Goal: Task Accomplishment & Management: Manage account settings

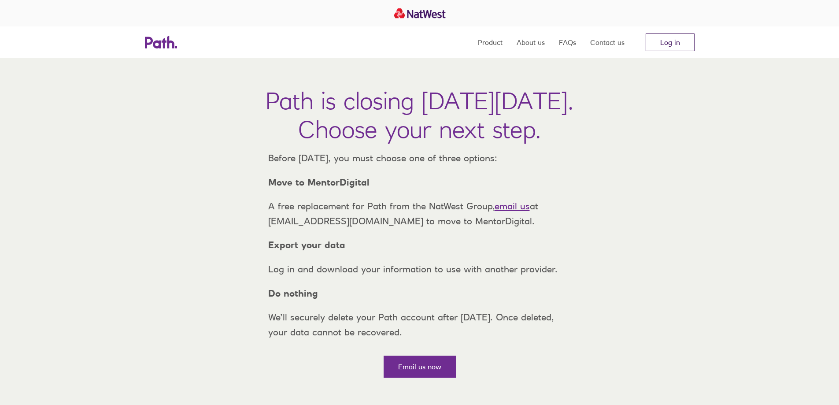
click at [676, 47] on link "Log in" at bounding box center [669, 42] width 49 height 18
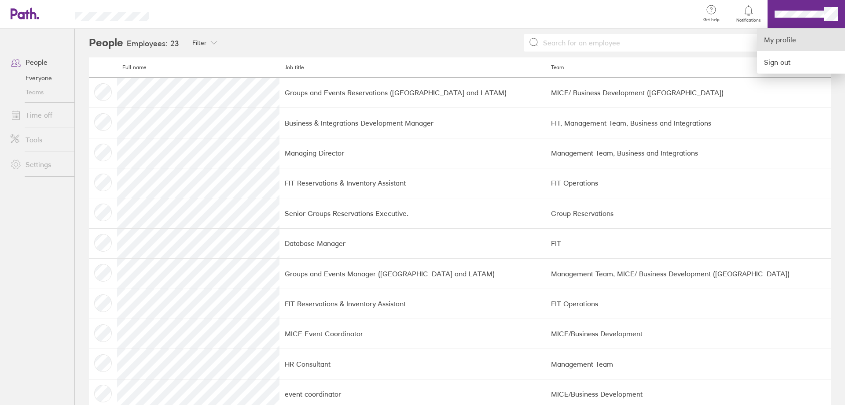
click at [775, 42] on link "My profile" at bounding box center [801, 40] width 88 height 22
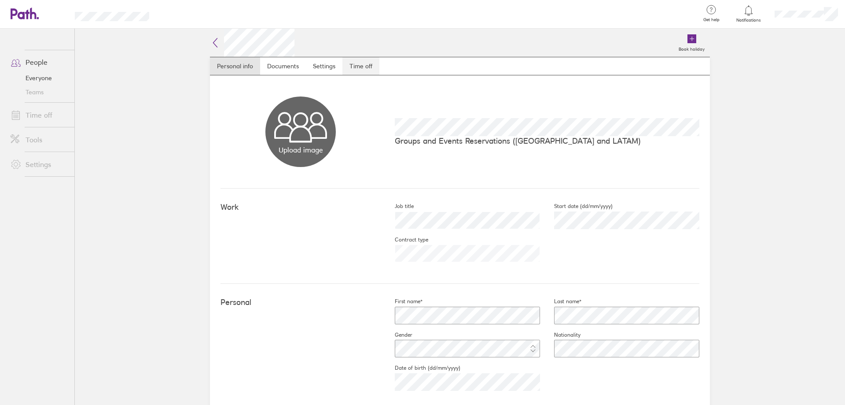
click at [357, 67] on link "Time off" at bounding box center [361, 66] width 37 height 18
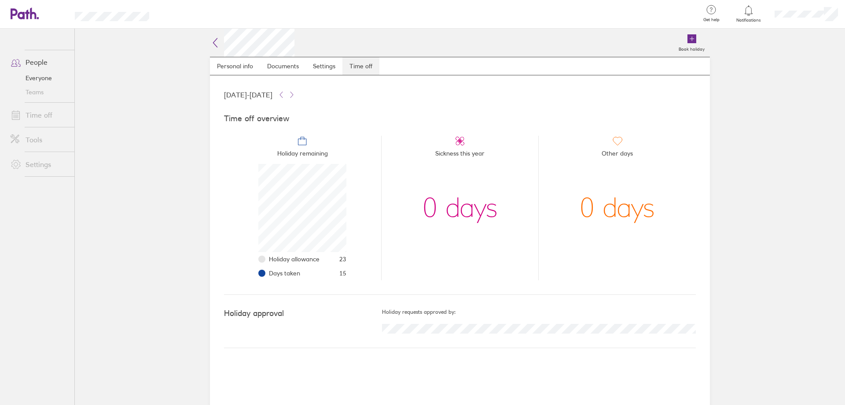
scroll to position [88, 88]
click at [691, 41] on icon at bounding box center [692, 38] width 9 height 9
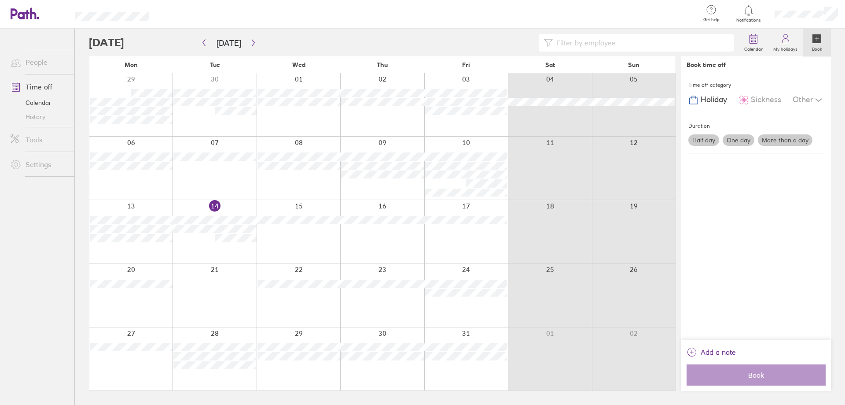
click at [781, 140] on label "More than a day" at bounding box center [785, 139] width 55 height 11
click at [0, 0] on input "More than a day" at bounding box center [0, 0] width 0 height 0
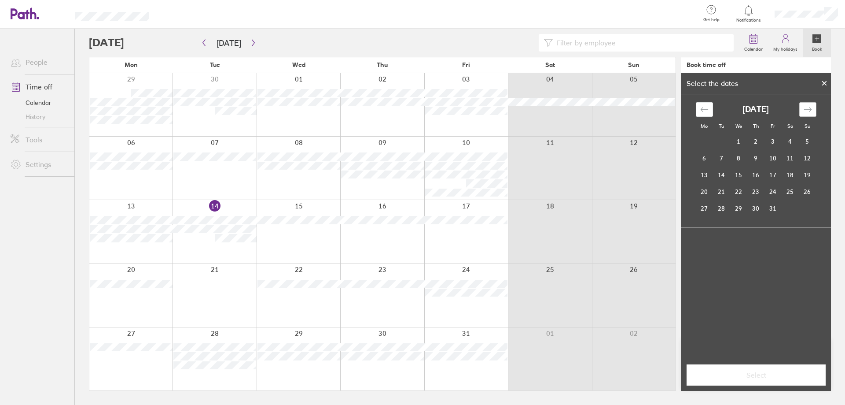
click at [808, 107] on icon "Move forward to switch to the next month." at bounding box center [808, 109] width 8 height 8
click at [698, 111] on div "Move backward to switch to the previous month." at bounding box center [704, 109] width 17 height 15
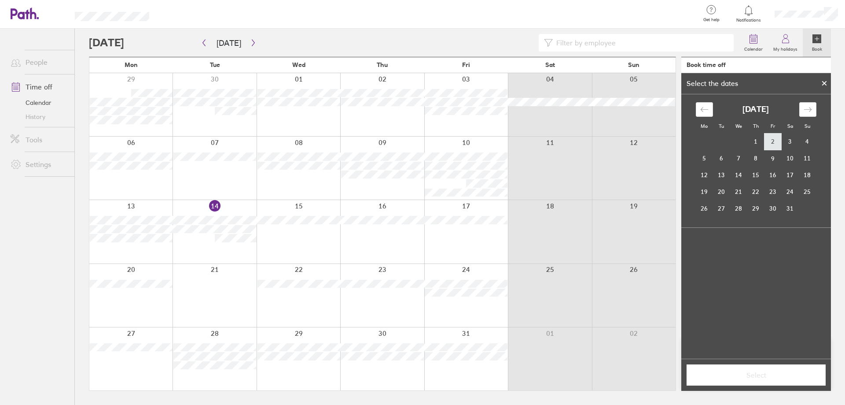
click at [774, 142] on td "2" at bounding box center [773, 141] width 17 height 17
click at [777, 142] on td "2" at bounding box center [773, 141] width 17 height 17
click at [701, 110] on icon "Move backward to switch to the previous month." at bounding box center [704, 109] width 8 height 8
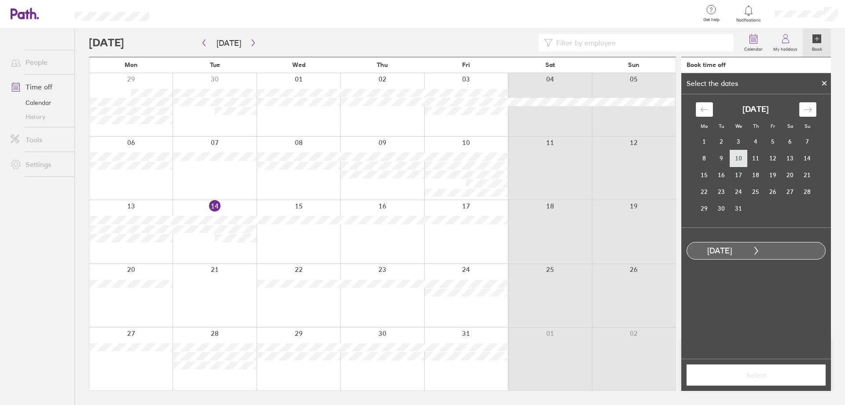
click at [742, 163] on td "10" at bounding box center [738, 158] width 17 height 17
click at [753, 158] on td "11" at bounding box center [756, 158] width 17 height 17
click at [812, 111] on icon "Move forward to switch to the next month." at bounding box center [808, 109] width 8 height 8
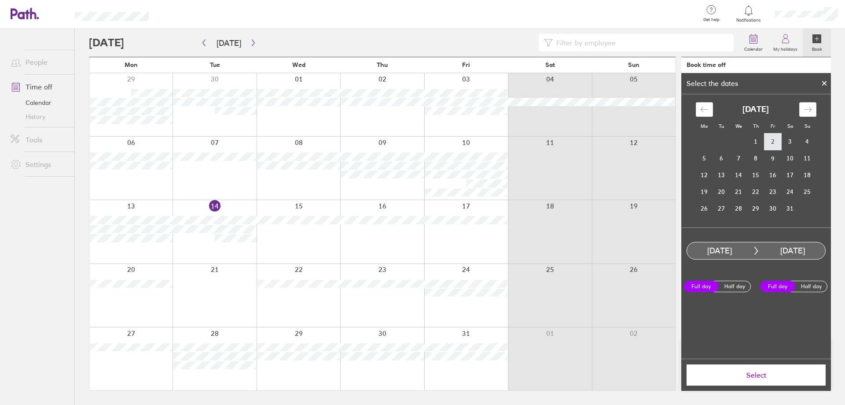
click at [770, 145] on td "2" at bounding box center [773, 141] width 17 height 17
click at [735, 251] on div "[DATE]" at bounding box center [719, 250] width 65 height 9
click at [754, 141] on td "1" at bounding box center [756, 141] width 17 height 17
click at [697, 105] on div "Move backward to switch to the previous month." at bounding box center [704, 109] width 17 height 15
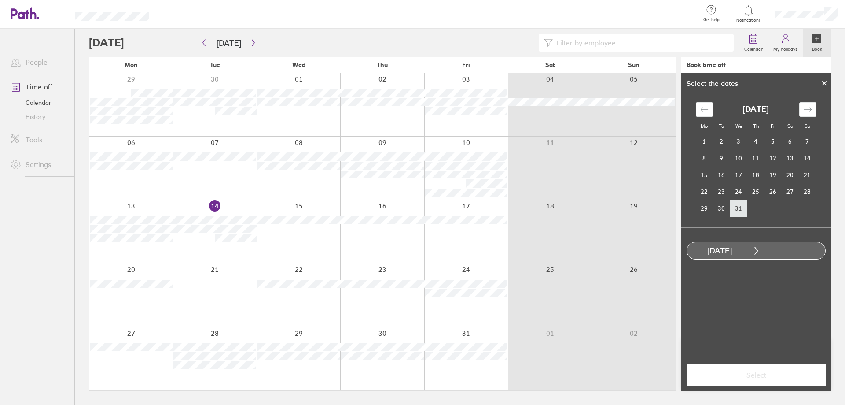
click at [738, 202] on td "31" at bounding box center [738, 208] width 17 height 17
click at [738, 206] on td "31" at bounding box center [738, 208] width 17 height 17
click at [721, 206] on td "30" at bounding box center [721, 208] width 17 height 17
click at [743, 175] on td "17" at bounding box center [738, 174] width 17 height 17
click at [735, 146] on td "3" at bounding box center [738, 141] width 17 height 17
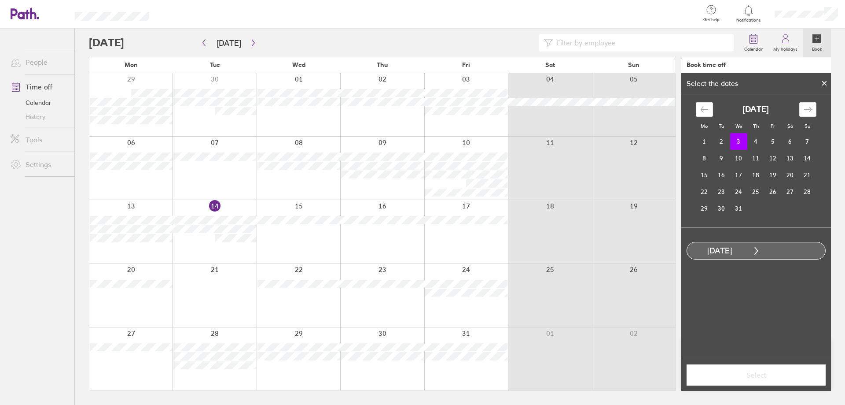
click at [735, 146] on td "3" at bounding box center [738, 141] width 17 height 17
click at [822, 85] on icon at bounding box center [825, 83] width 6 height 5
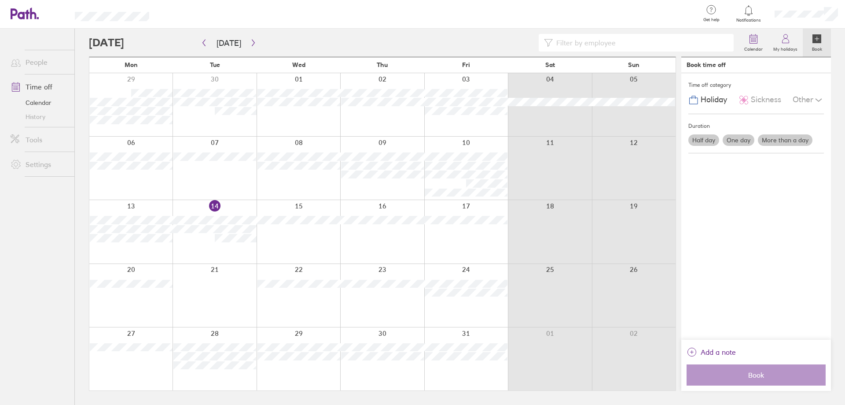
click at [733, 140] on label "One day" at bounding box center [739, 139] width 32 height 11
click at [0, 0] on input "One day" at bounding box center [0, 0] width 0 height 0
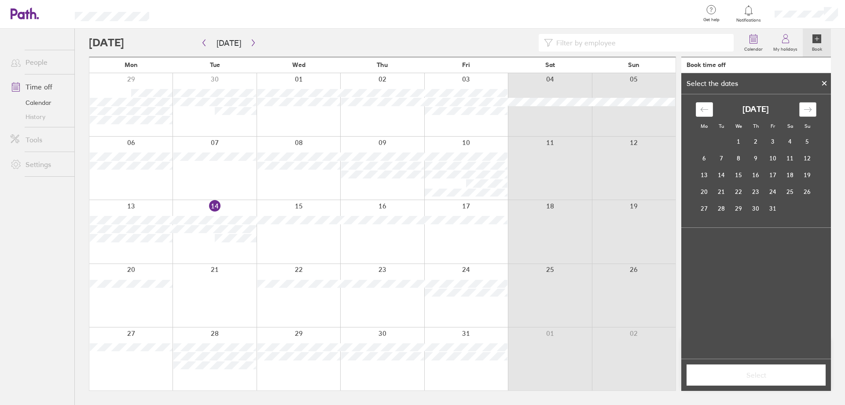
click at [808, 111] on icon "Move forward to switch to the next month." at bounding box center [808, 109] width 8 height 8
click at [776, 139] on td "2" at bounding box center [773, 141] width 17 height 17
click at [753, 378] on span "Select" at bounding box center [756, 375] width 127 height 8
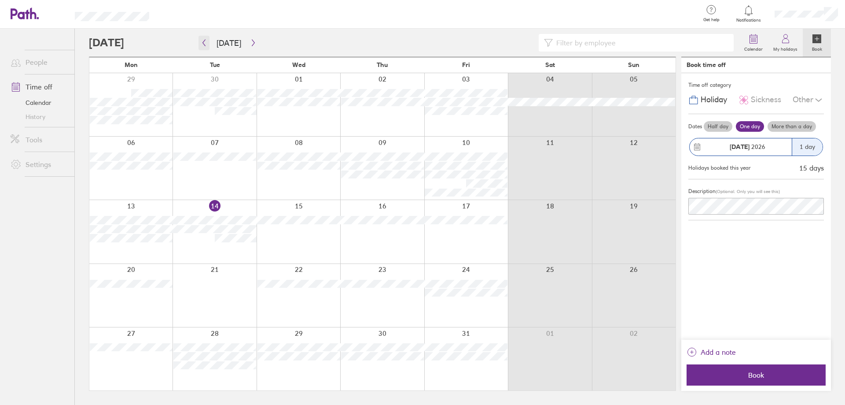
click at [206, 43] on icon "button" at bounding box center [204, 42] width 7 height 7
click at [250, 43] on icon "button" at bounding box center [253, 42] width 7 height 7
click at [786, 124] on label "More than a day" at bounding box center [792, 126] width 48 height 11
click at [0, 0] on input "More than a day" at bounding box center [0, 0] width 0 height 0
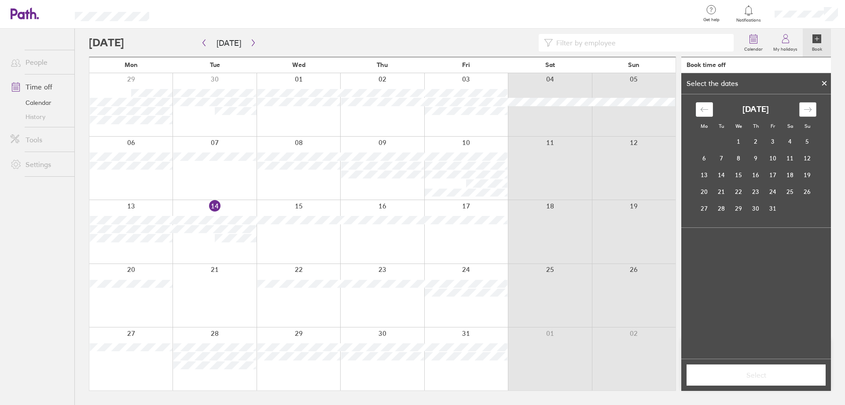
click at [809, 110] on icon "Move forward to switch to the next month." at bounding box center [807, 109] width 7 height 4
click at [250, 46] on icon "button" at bounding box center [253, 42] width 7 height 7
click at [129, 290] on div at bounding box center [130, 295] width 83 height 63
click at [706, 191] on td "17" at bounding box center [704, 191] width 17 height 17
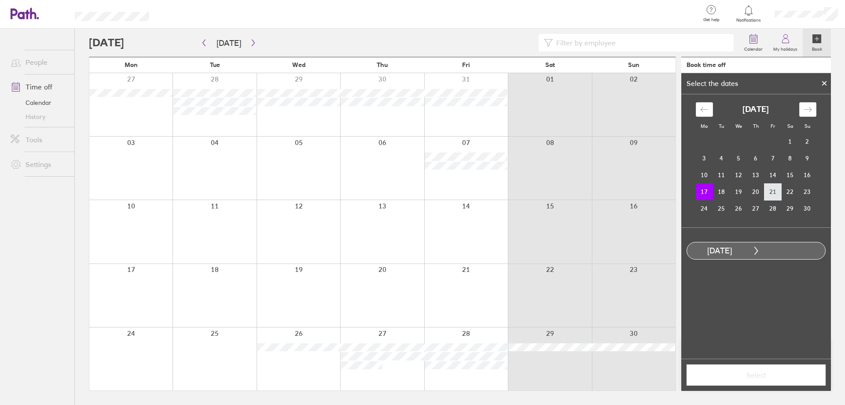
click at [771, 191] on td "21" at bounding box center [773, 191] width 17 height 17
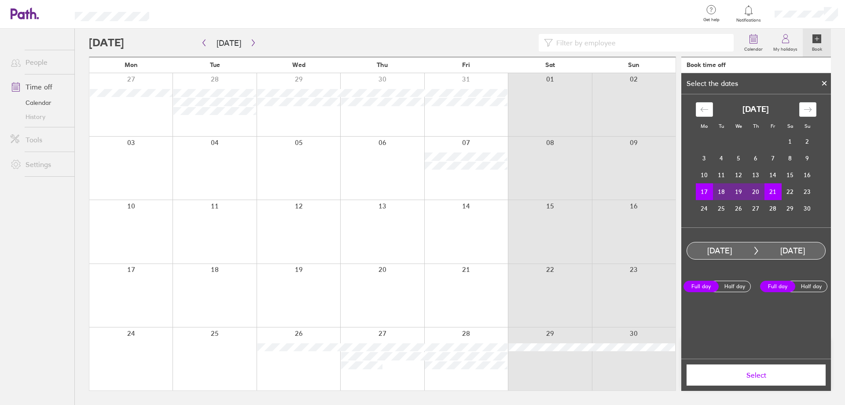
click at [750, 375] on span "Select" at bounding box center [756, 375] width 127 height 8
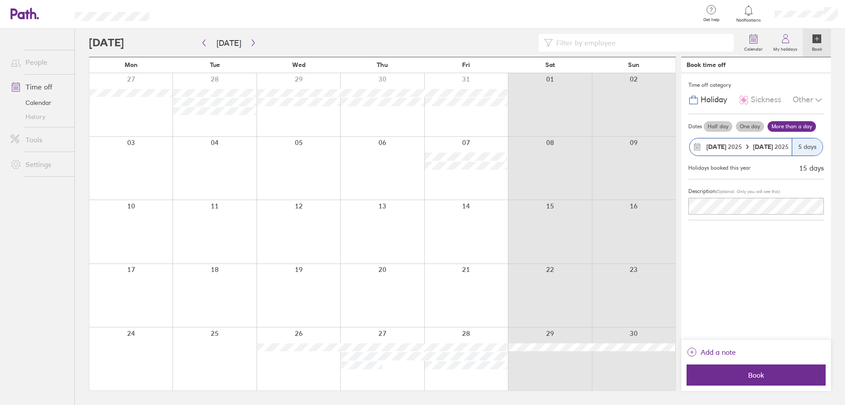
click at [750, 375] on span "Book" at bounding box center [756, 375] width 127 height 8
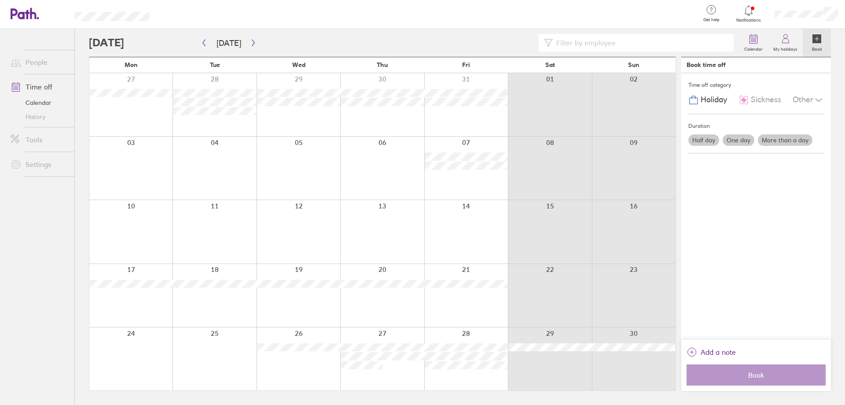
click at [756, 15] on div at bounding box center [749, 10] width 29 height 12
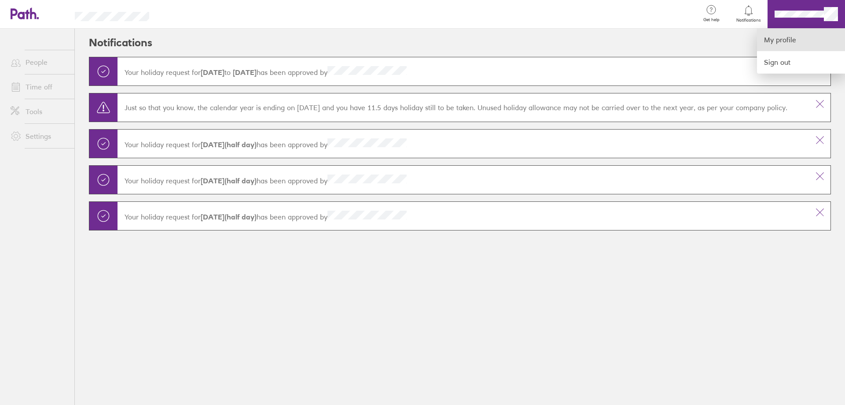
click at [785, 41] on link "My profile" at bounding box center [801, 40] width 88 height 22
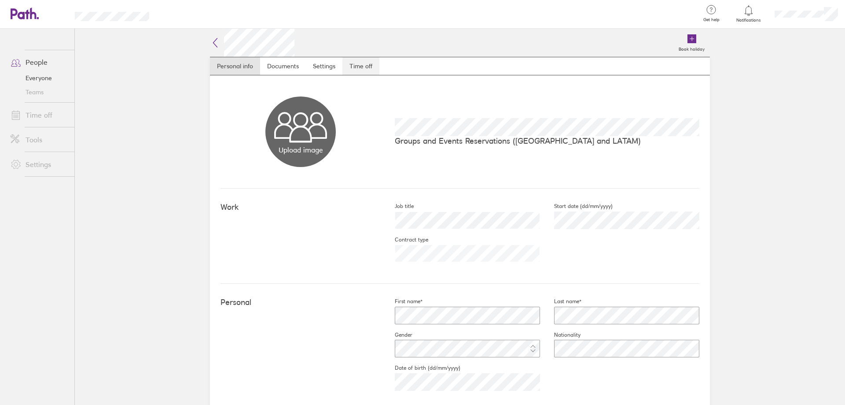
click at [352, 68] on link "Time off" at bounding box center [361, 66] width 37 height 18
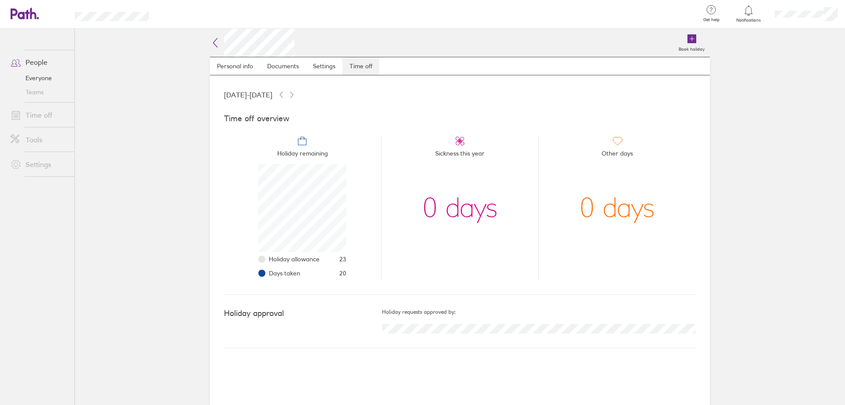
scroll to position [88, 88]
click at [746, 18] on span "Notifications" at bounding box center [749, 20] width 29 height 5
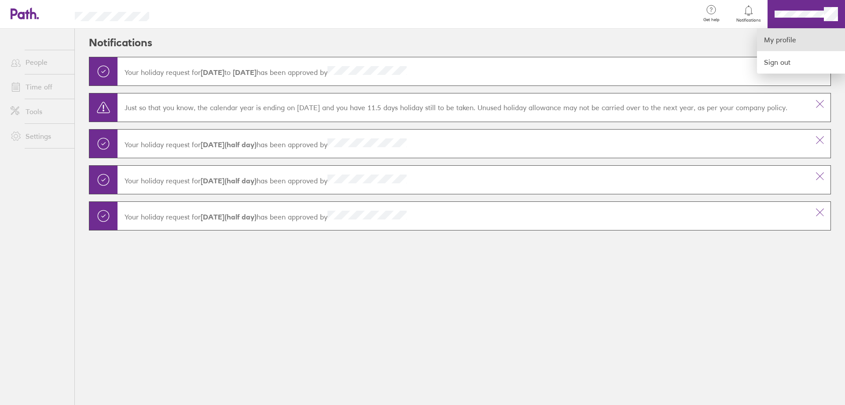
click at [785, 40] on link "My profile" at bounding box center [801, 40] width 88 height 22
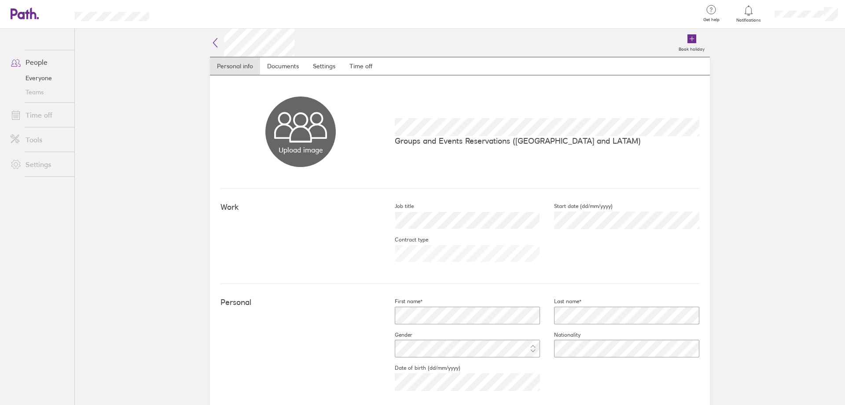
click at [36, 62] on link "People" at bounding box center [39, 62] width 71 height 18
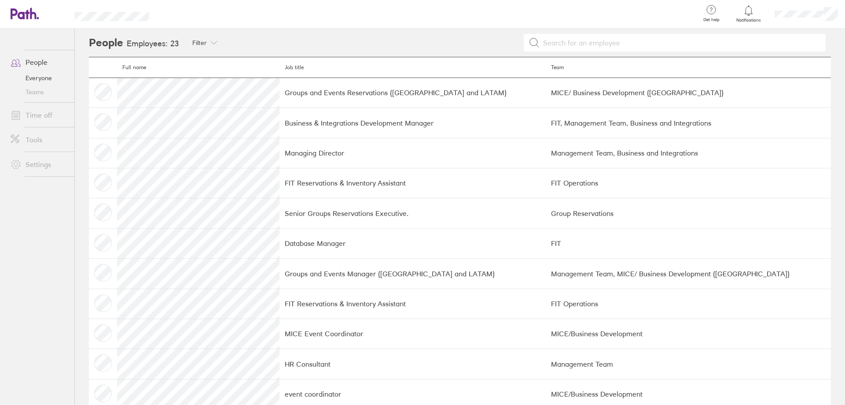
click at [41, 80] on link "Everyone" at bounding box center [39, 78] width 71 height 14
click at [745, 15] on icon at bounding box center [749, 10] width 11 height 11
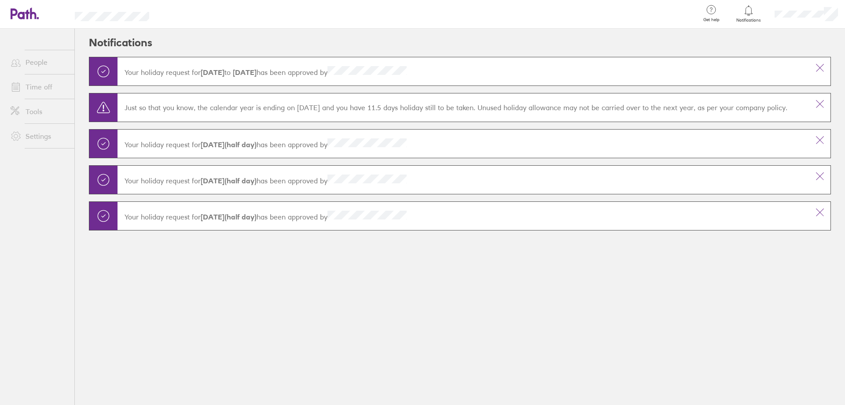
click at [36, 108] on link "Tools" at bounding box center [39, 112] width 71 height 18
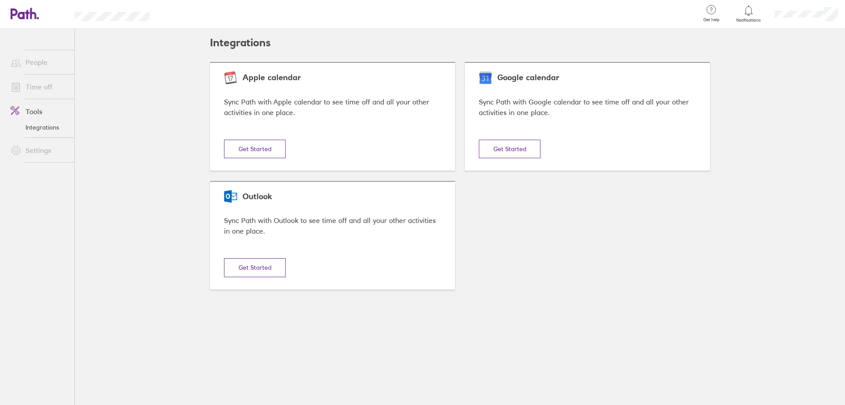
click at [35, 88] on link "Time off" at bounding box center [39, 87] width 71 height 18
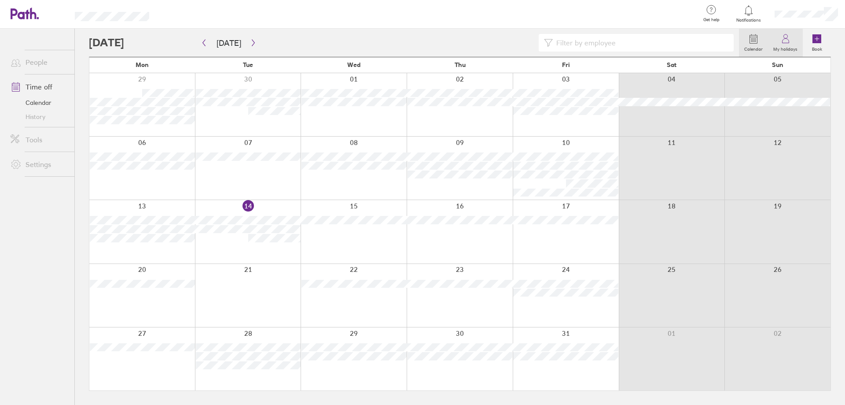
click at [781, 47] on label "My holidays" at bounding box center [785, 48] width 35 height 8
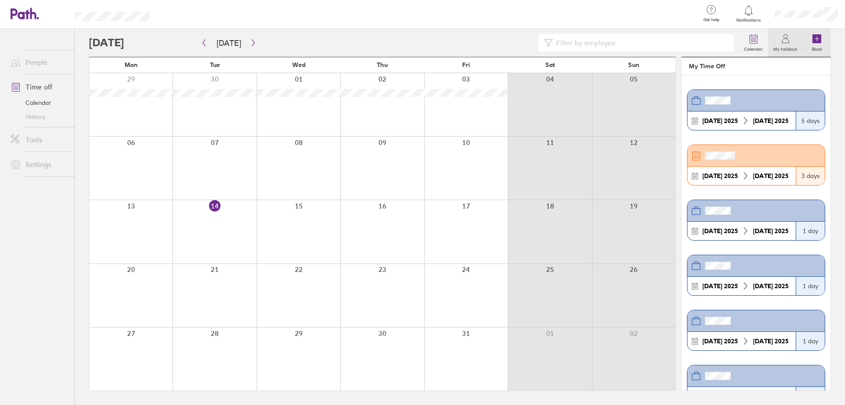
click at [817, 45] on label "Book" at bounding box center [817, 48] width 21 height 8
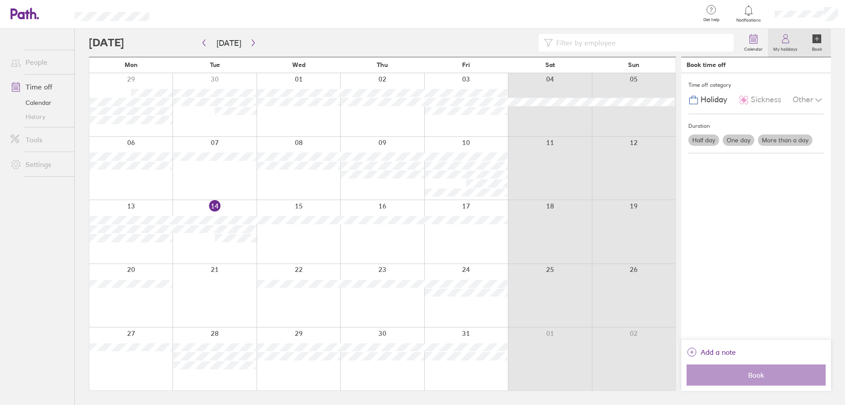
click at [786, 46] on label "My holidays" at bounding box center [785, 48] width 35 height 8
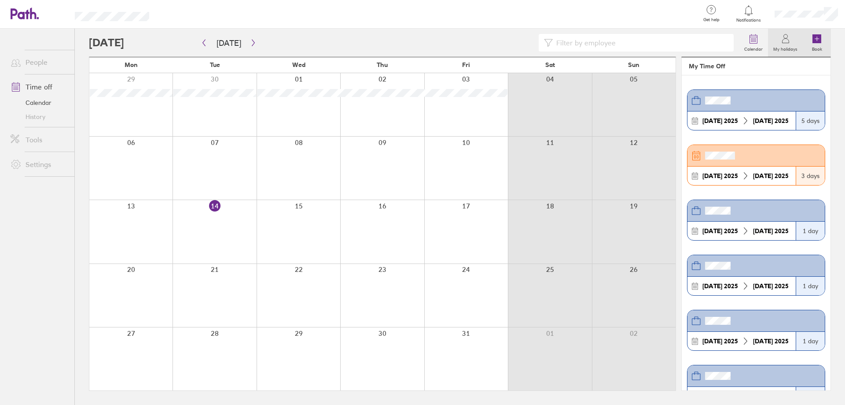
click at [815, 41] on icon at bounding box center [817, 38] width 9 height 9
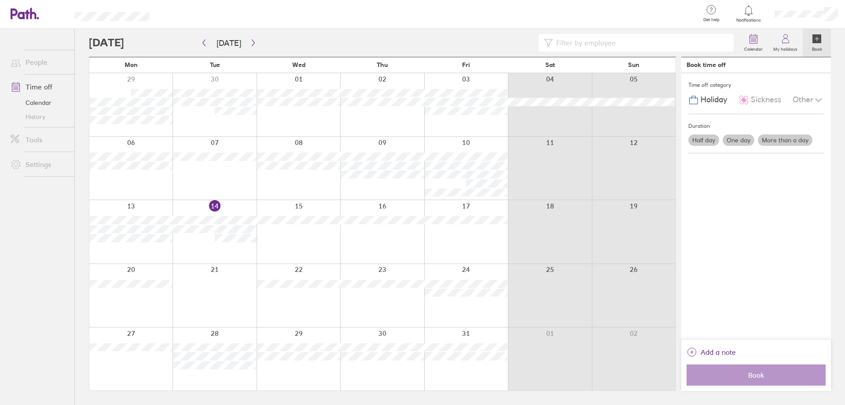
click at [738, 142] on label "One day" at bounding box center [739, 139] width 32 height 11
click at [0, 0] on input "One day" at bounding box center [0, 0] width 0 height 0
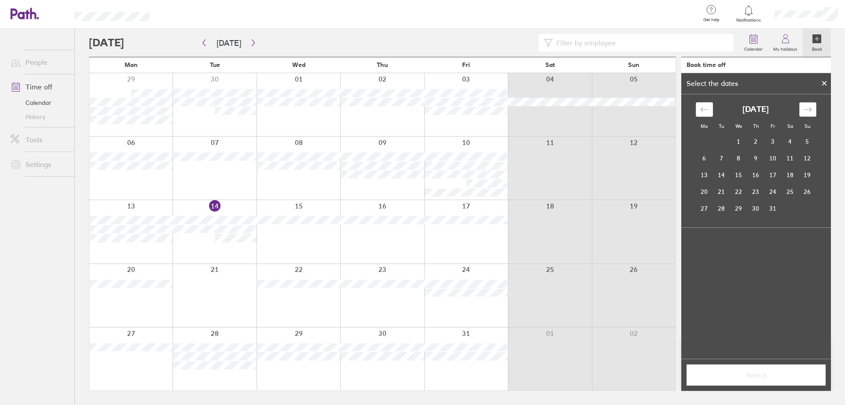
click at [809, 109] on icon "Move forward to switch to the next month." at bounding box center [808, 109] width 8 height 8
click at [777, 140] on td "2" at bounding box center [773, 141] width 17 height 17
click at [804, 110] on icon "Move forward to switch to the next month." at bounding box center [808, 109] width 8 height 8
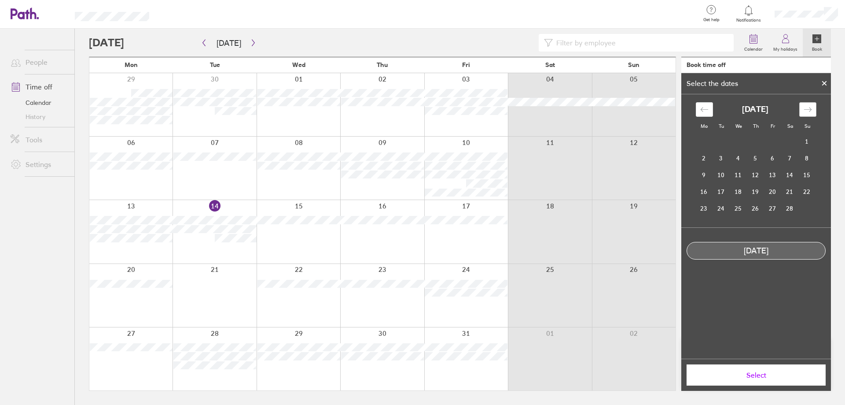
click at [804, 110] on icon "Move forward to switch to the next month." at bounding box center [808, 109] width 8 height 8
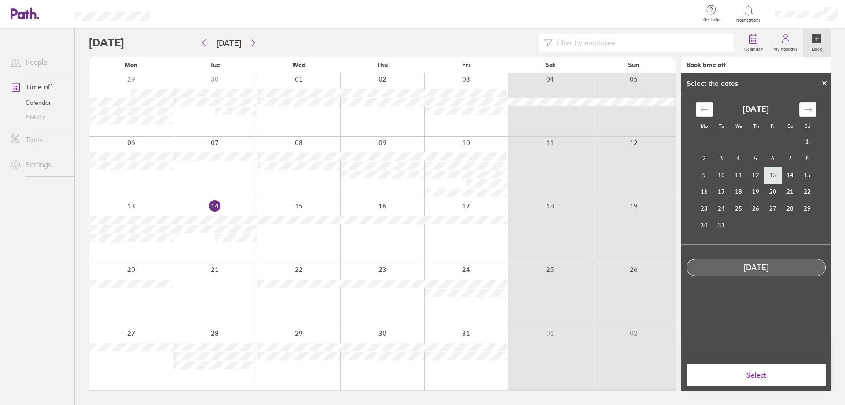
click at [769, 173] on td "13" at bounding box center [773, 174] width 17 height 17
click at [825, 82] on icon at bounding box center [825, 83] width 6 height 5
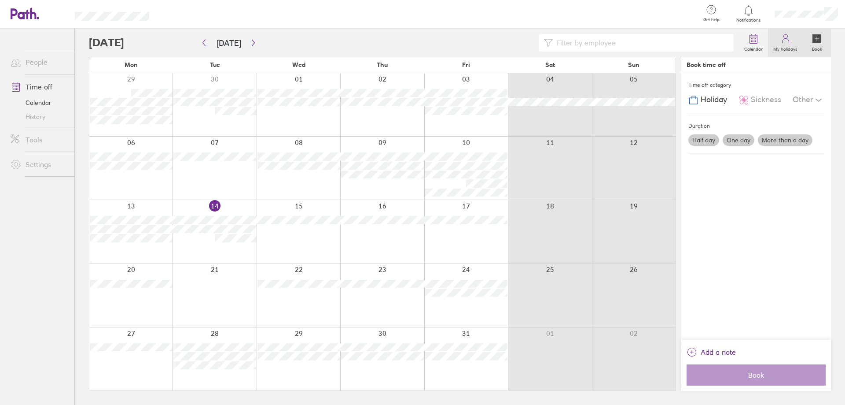
click at [783, 42] on icon at bounding box center [786, 38] width 11 height 11
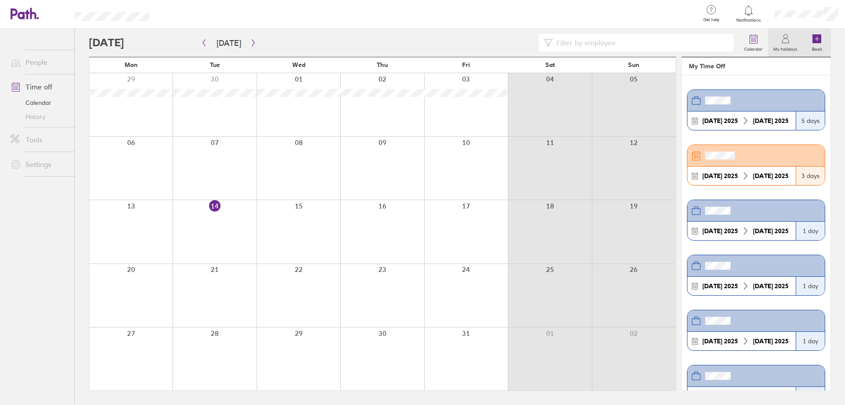
click at [817, 42] on icon at bounding box center [817, 38] width 9 height 9
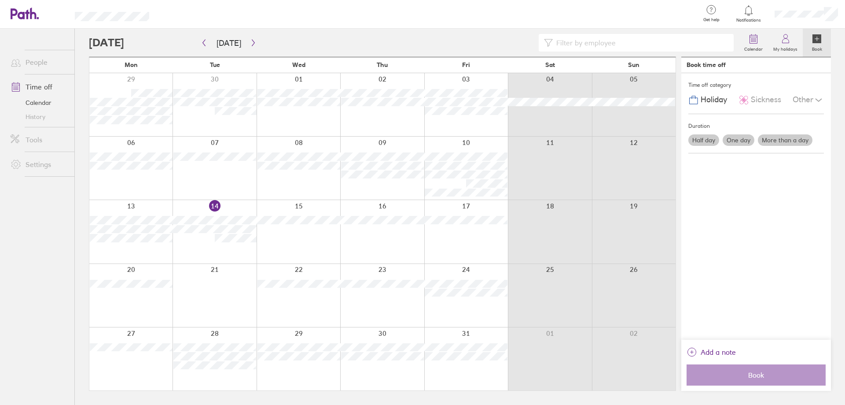
click at [831, 4] on div at bounding box center [806, 14] width 77 height 28
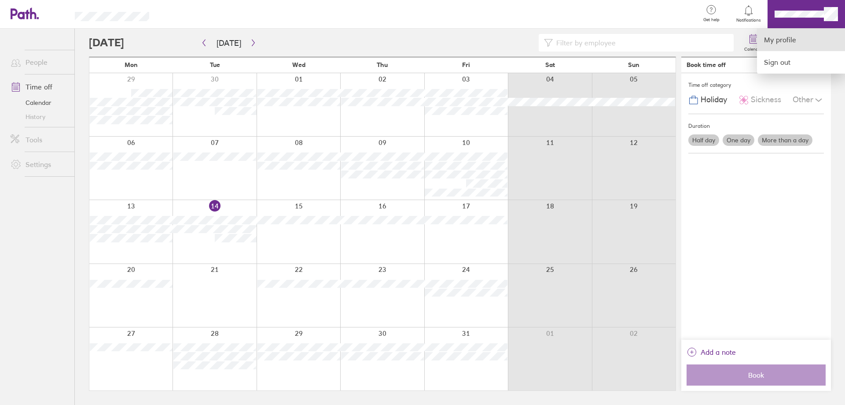
click at [783, 40] on link "My profile" at bounding box center [801, 40] width 88 height 22
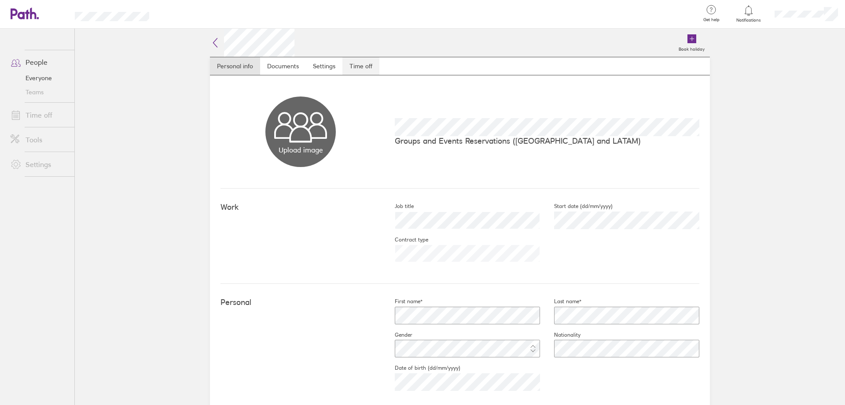
click at [355, 66] on link "Time off" at bounding box center [361, 66] width 37 height 18
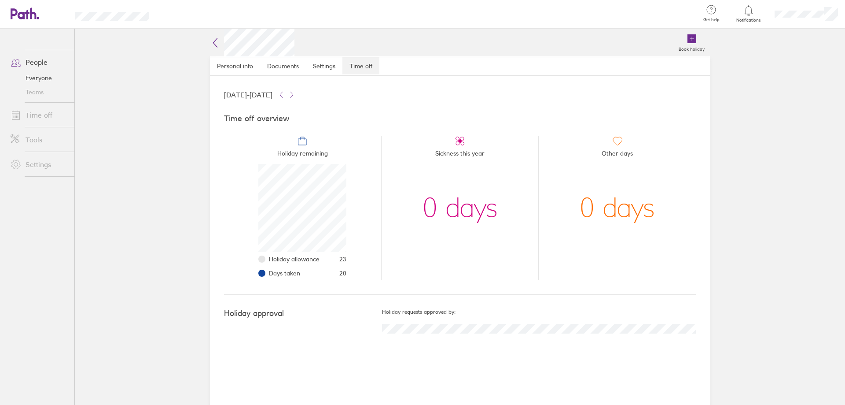
scroll to position [88, 88]
click at [277, 66] on link "Documents" at bounding box center [283, 66] width 46 height 18
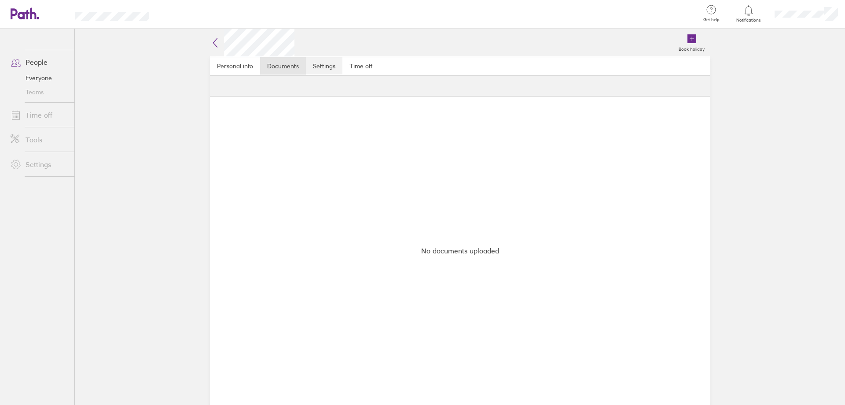
click at [324, 66] on link "Settings" at bounding box center [324, 66] width 37 height 18
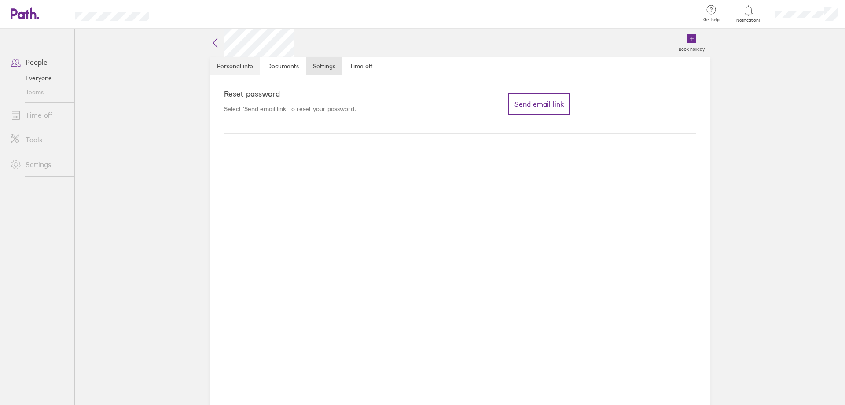
click at [240, 63] on link "Personal info" at bounding box center [235, 66] width 50 height 18
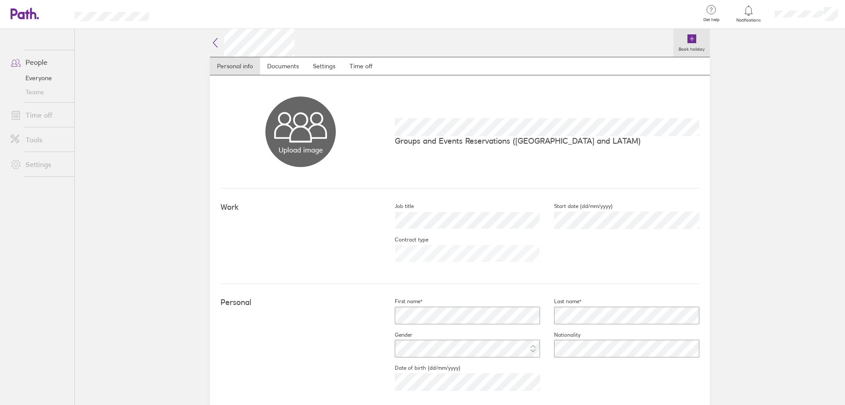
click at [689, 44] on label "Book holiday" at bounding box center [692, 48] width 37 height 8
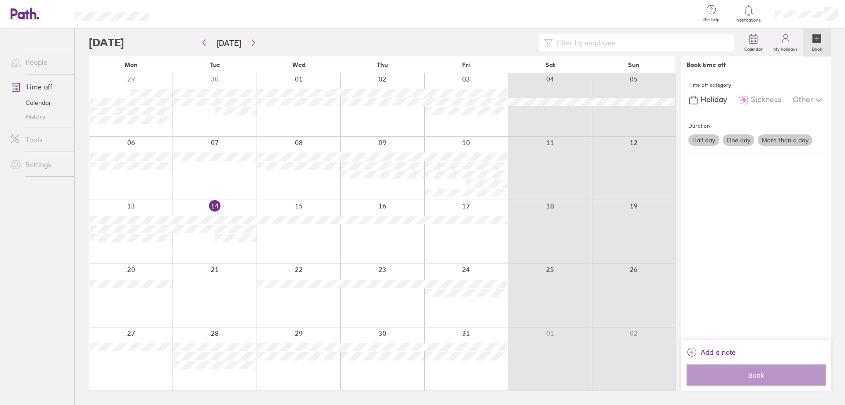
click at [37, 100] on link "Calendar" at bounding box center [39, 103] width 71 height 14
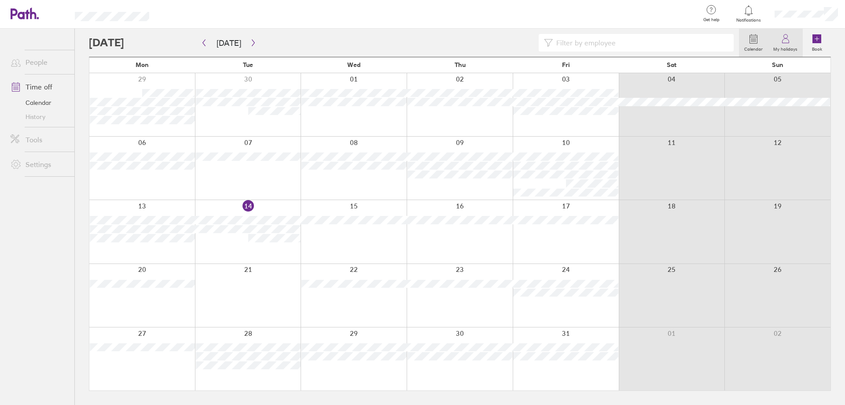
click at [788, 40] on icon at bounding box center [786, 38] width 11 height 11
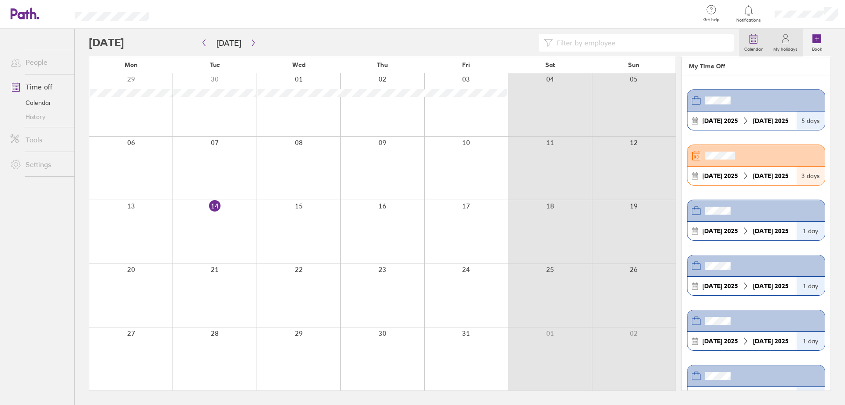
click at [750, 45] on label "Calendar" at bounding box center [753, 48] width 29 height 8
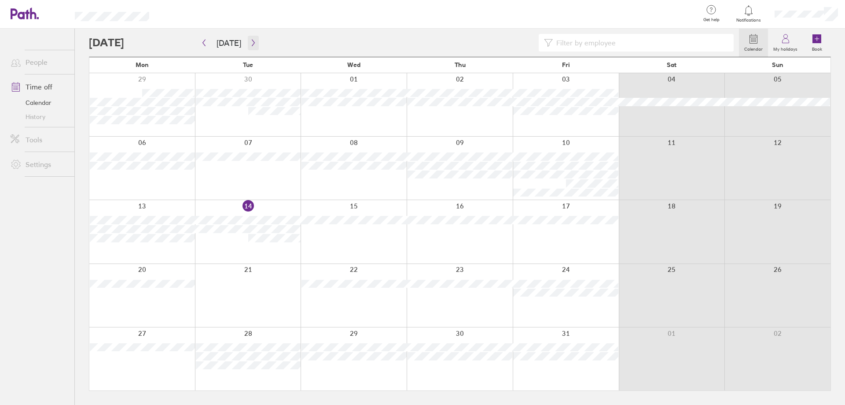
click at [251, 45] on icon "button" at bounding box center [253, 42] width 7 height 7
